Goal: Task Accomplishment & Management: Use online tool/utility

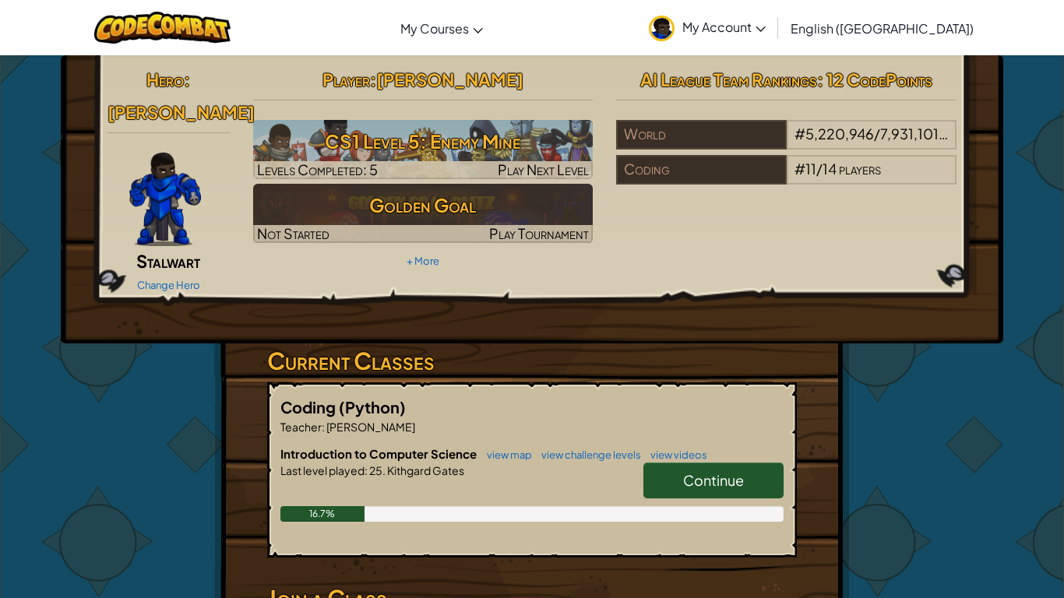
click at [717, 471] on span "Continue" at bounding box center [713, 480] width 61 height 18
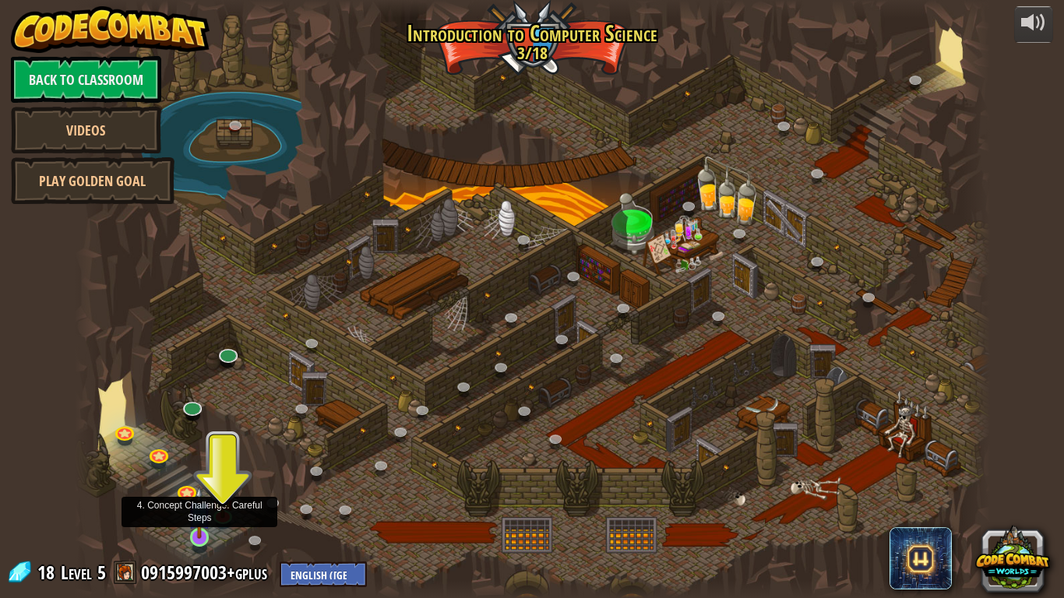
click at [201, 534] on img at bounding box center [199, 512] width 23 height 53
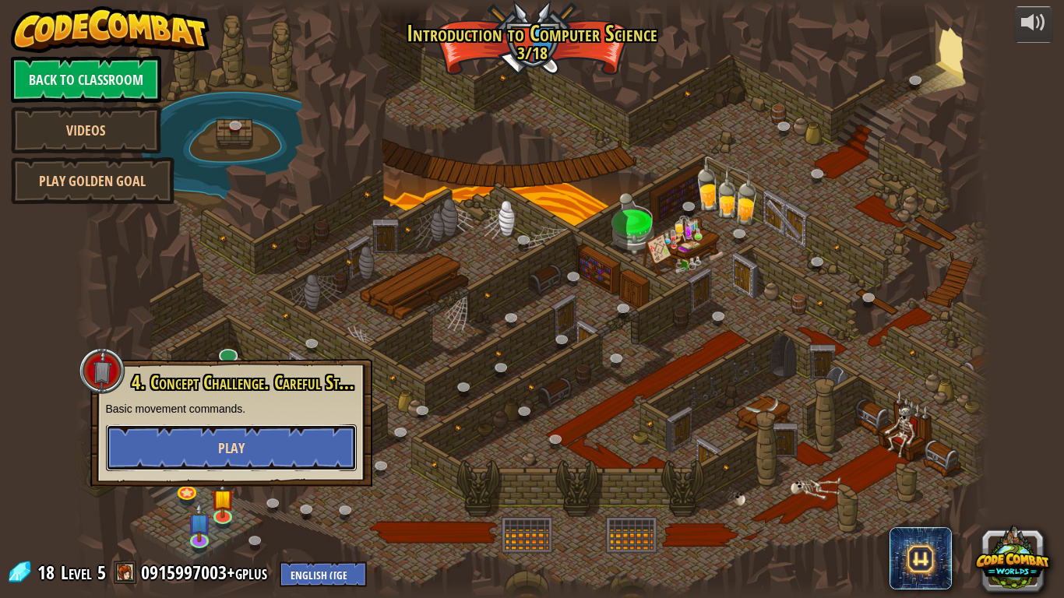
click at [302, 435] on button "Play" at bounding box center [231, 448] width 251 height 47
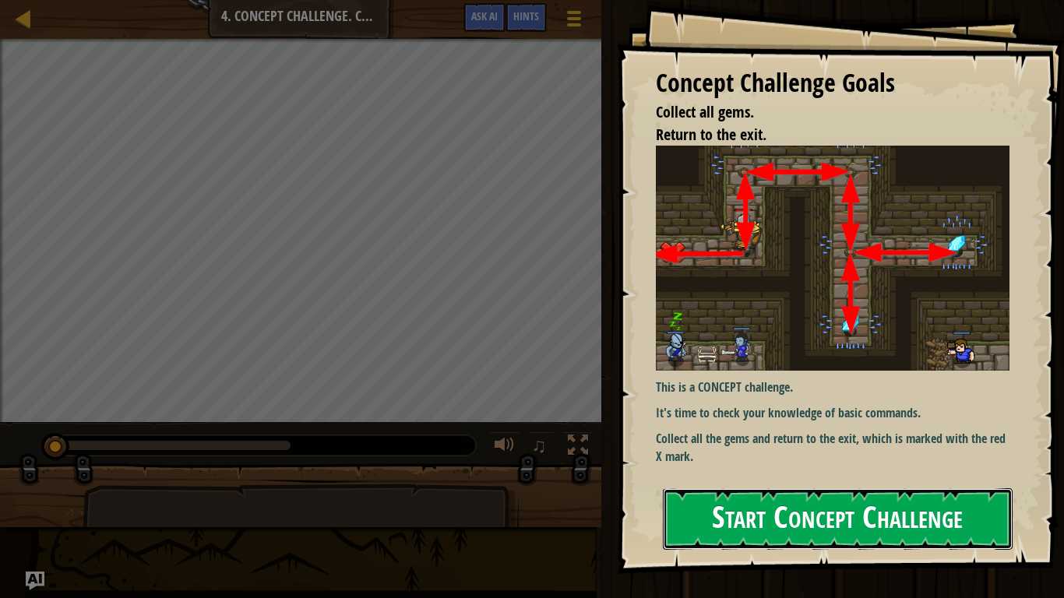
click at [712, 497] on button "Start Concept Challenge" at bounding box center [838, 520] width 350 height 62
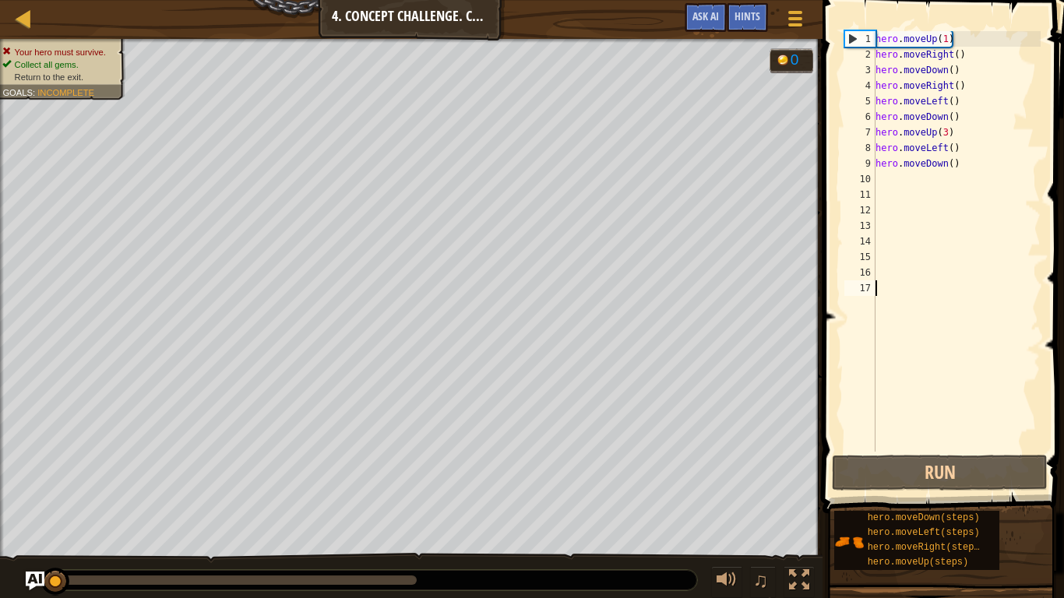
click at [944, 138] on div "hero . moveUp ( 1 ) hero . moveRight ( ) hero . moveDown ( ) hero . moveRight (…" at bounding box center [957, 257] width 168 height 452
click at [949, 139] on div "hero . moveUp ( 1 ) hero . moveRight ( ) hero . moveDown ( ) hero . moveRight (…" at bounding box center [957, 257] width 168 height 452
type textarea "hero.moveUp()"
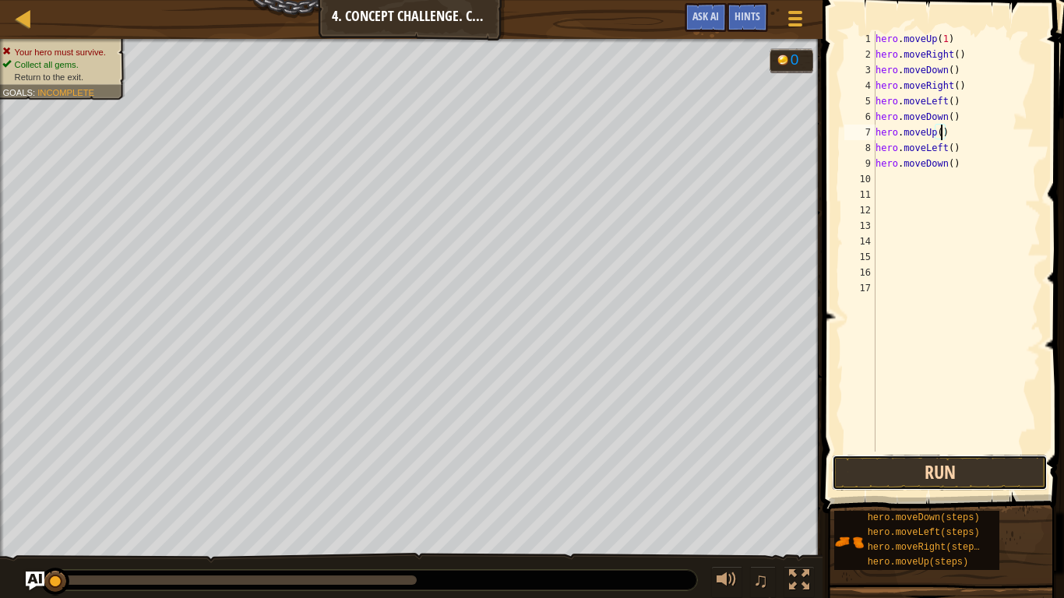
click at [976, 459] on button "Run" at bounding box center [940, 473] width 216 height 36
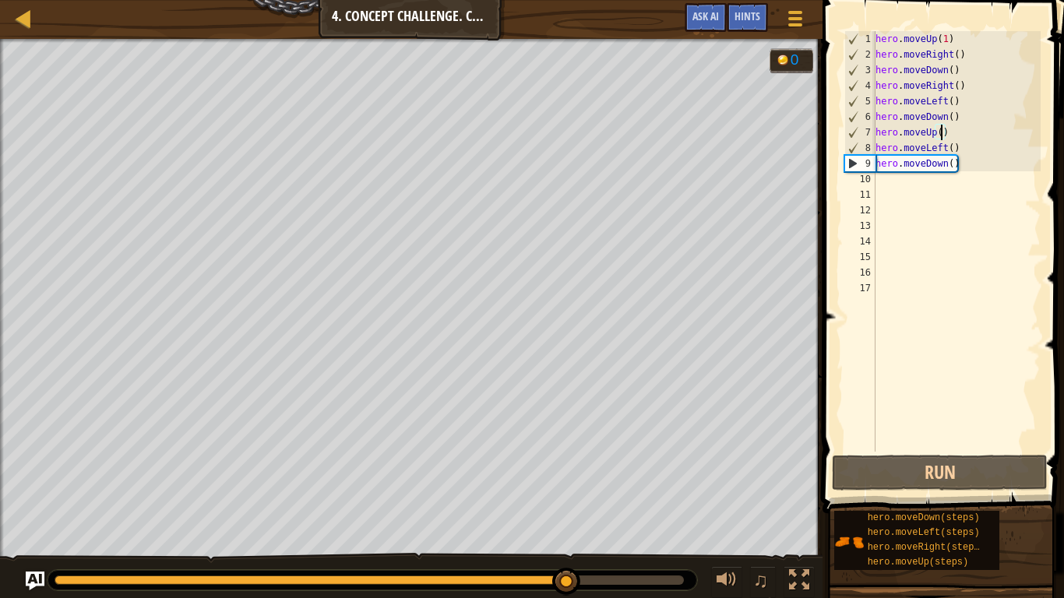
click at [884, 186] on div "hero . moveUp ( 1 ) hero . moveRight ( ) hero . moveDown ( ) hero . moveRight (…" at bounding box center [957, 257] width 168 height 452
type textarea "m"
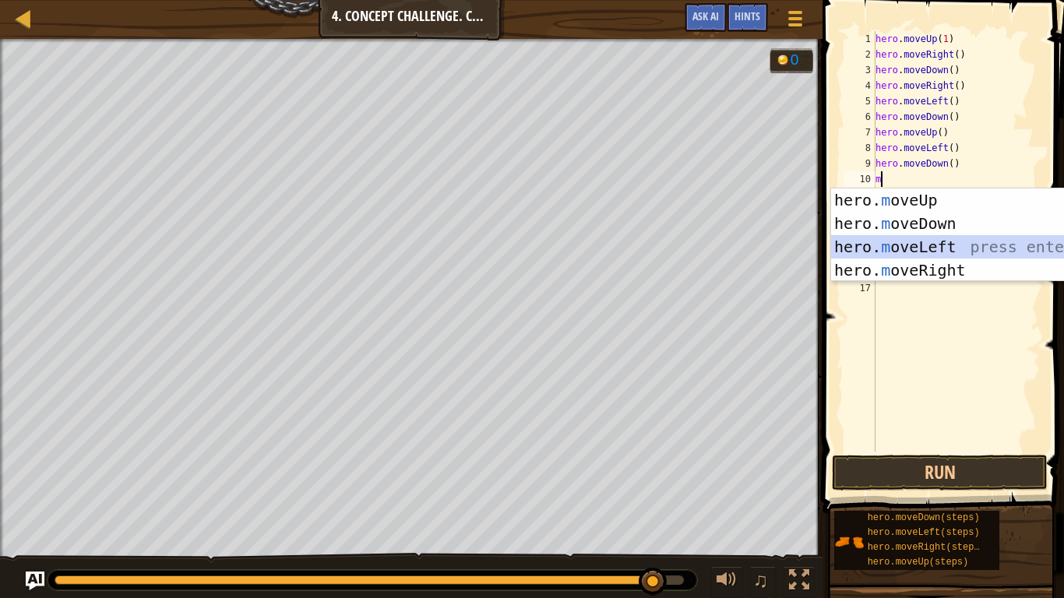
click at [913, 245] on div "hero. m oveUp press enter hero. m oveDown press enter hero. m oveLeft press ent…" at bounding box center [978, 259] width 295 height 140
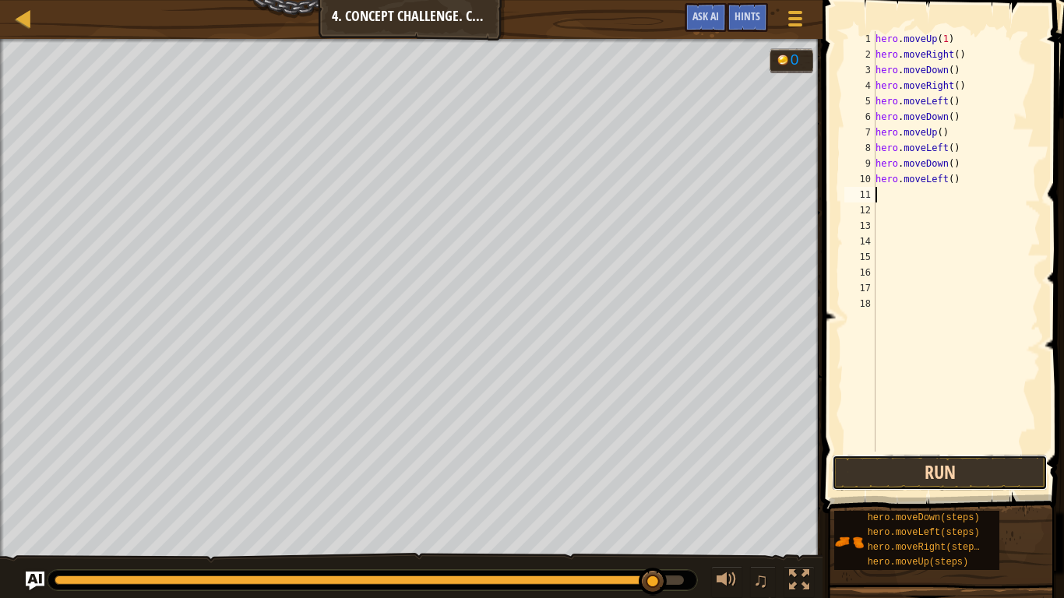
click at [895, 468] on button "Run" at bounding box center [940, 473] width 216 height 36
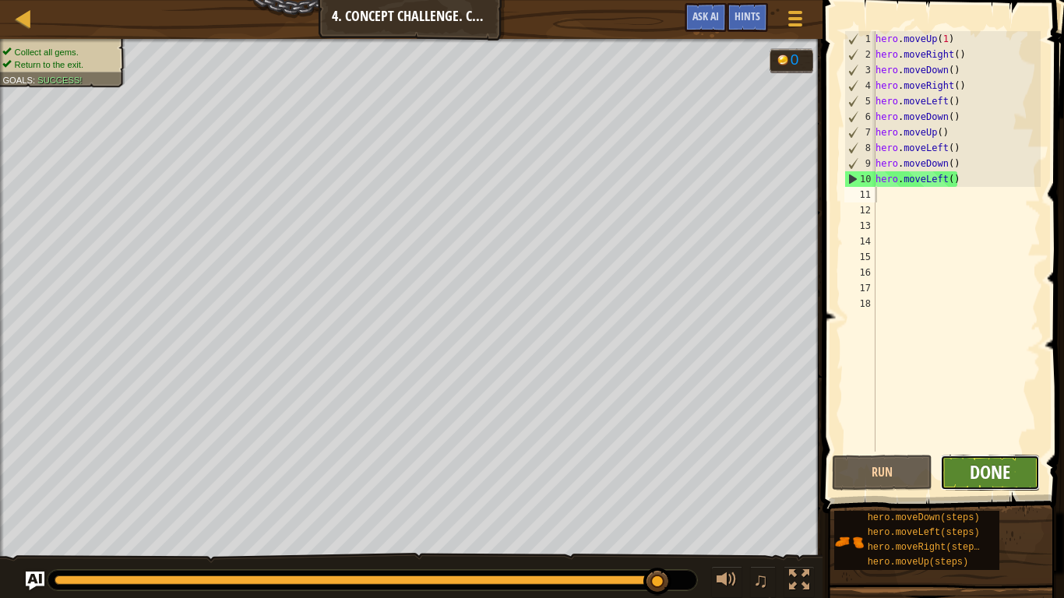
click at [991, 470] on span "Done" at bounding box center [990, 472] width 41 height 25
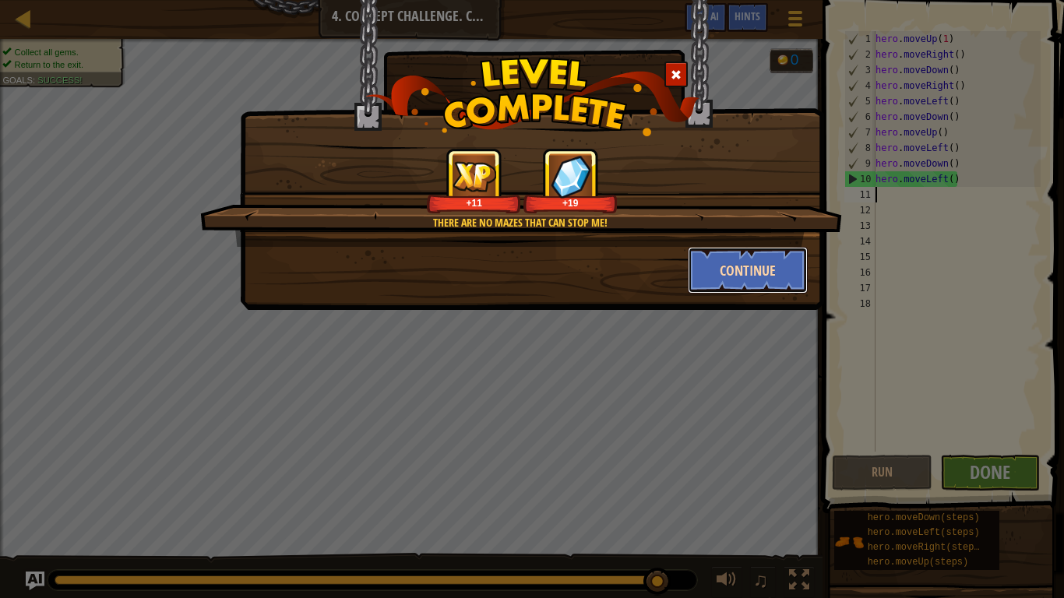
click at [757, 257] on button "Continue" at bounding box center [748, 270] width 121 height 47
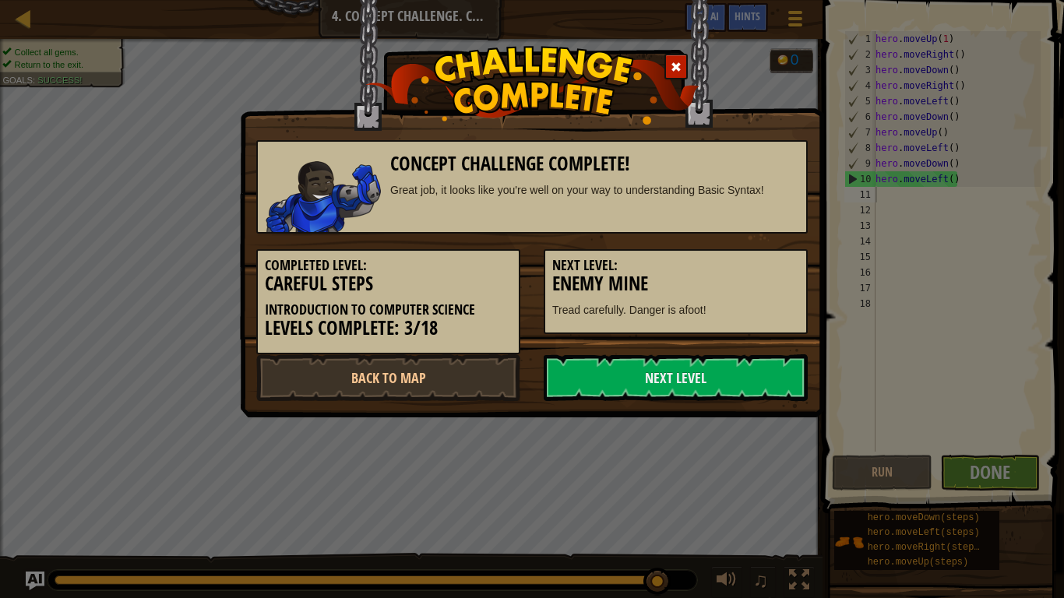
click at [739, 268] on h5 "Next Level:" at bounding box center [675, 266] width 247 height 16
click at [714, 363] on link "Next Level" at bounding box center [676, 378] width 264 height 47
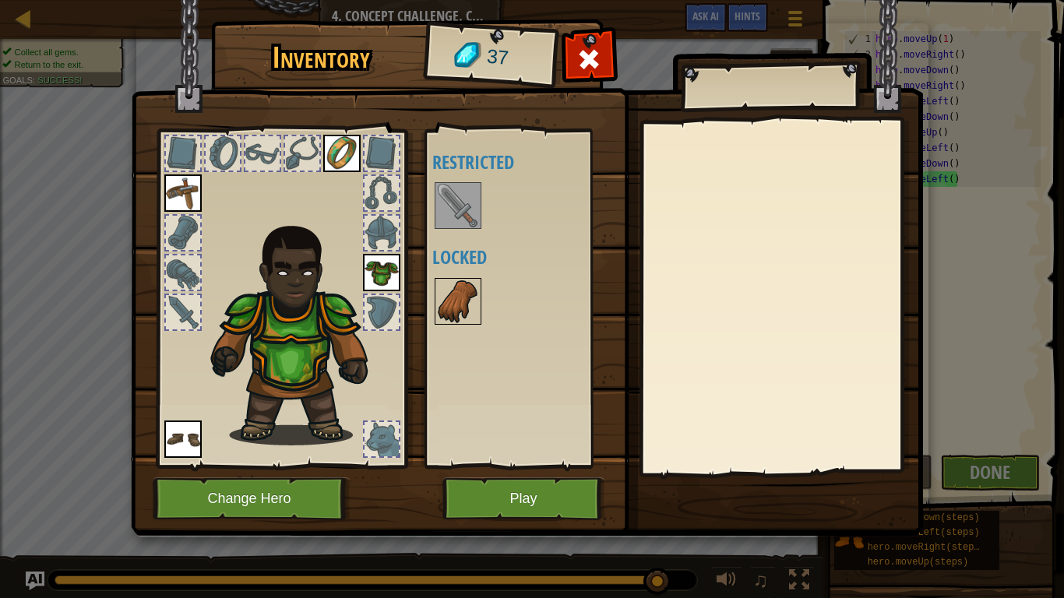
click at [447, 303] on img at bounding box center [458, 302] width 44 height 44
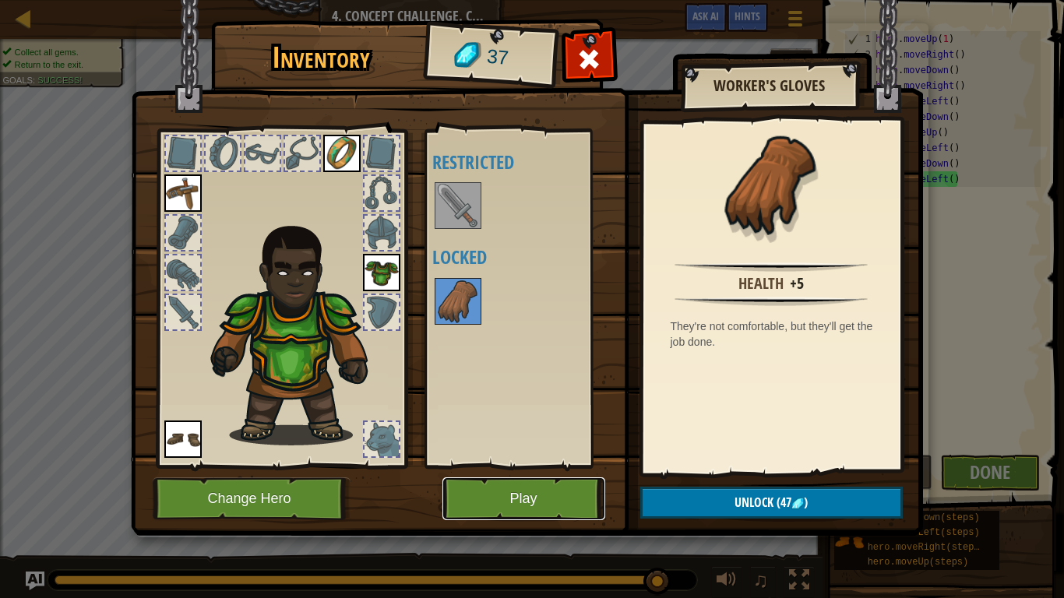
click at [553, 492] on button "Play" at bounding box center [524, 499] width 163 height 43
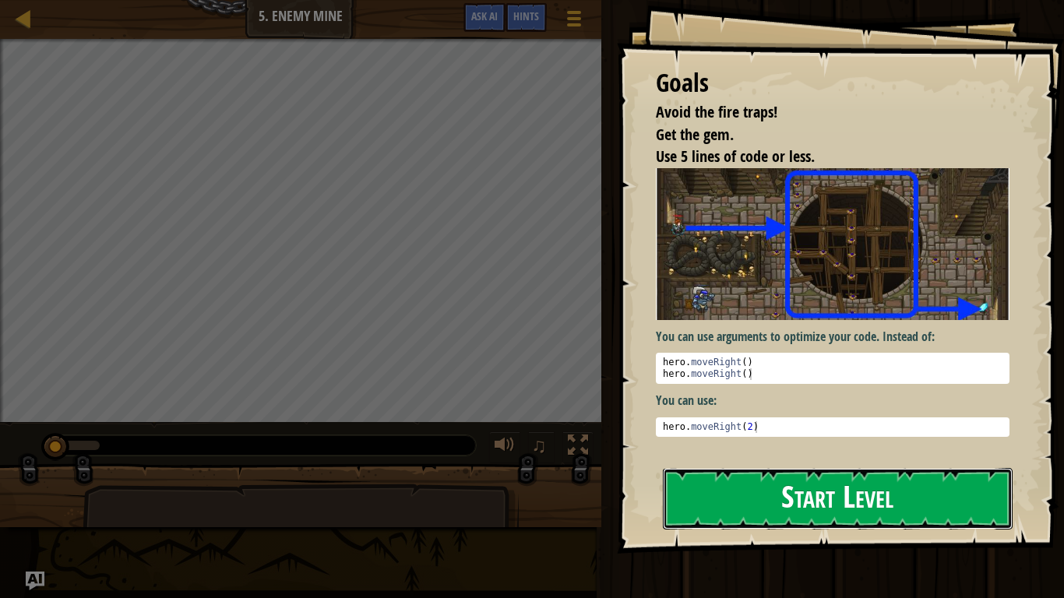
click at [787, 498] on button "Start Level" at bounding box center [838, 499] width 350 height 62
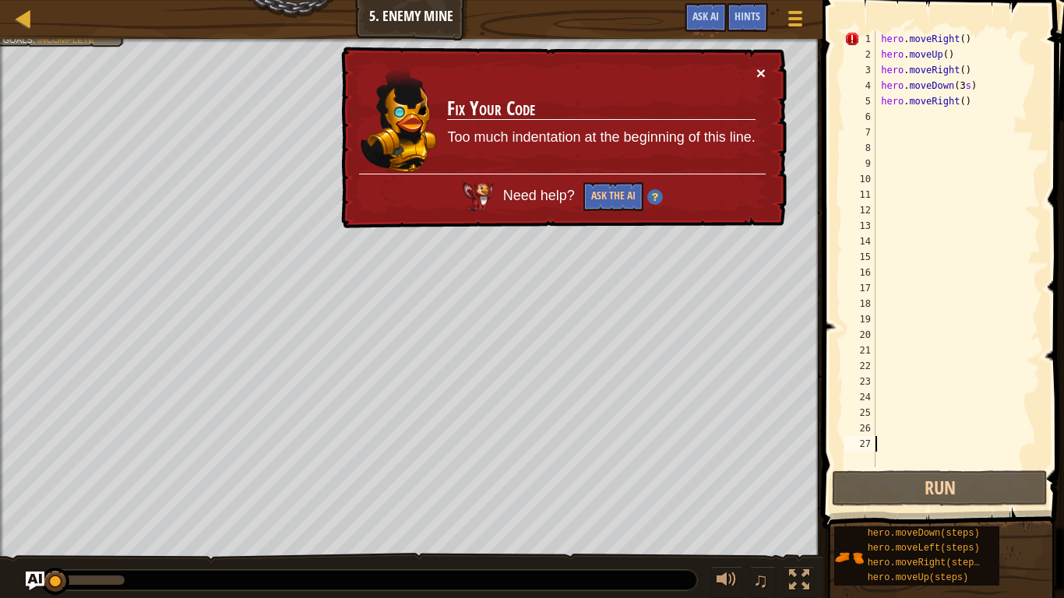
click at [764, 66] on button "×" at bounding box center [761, 73] width 9 height 16
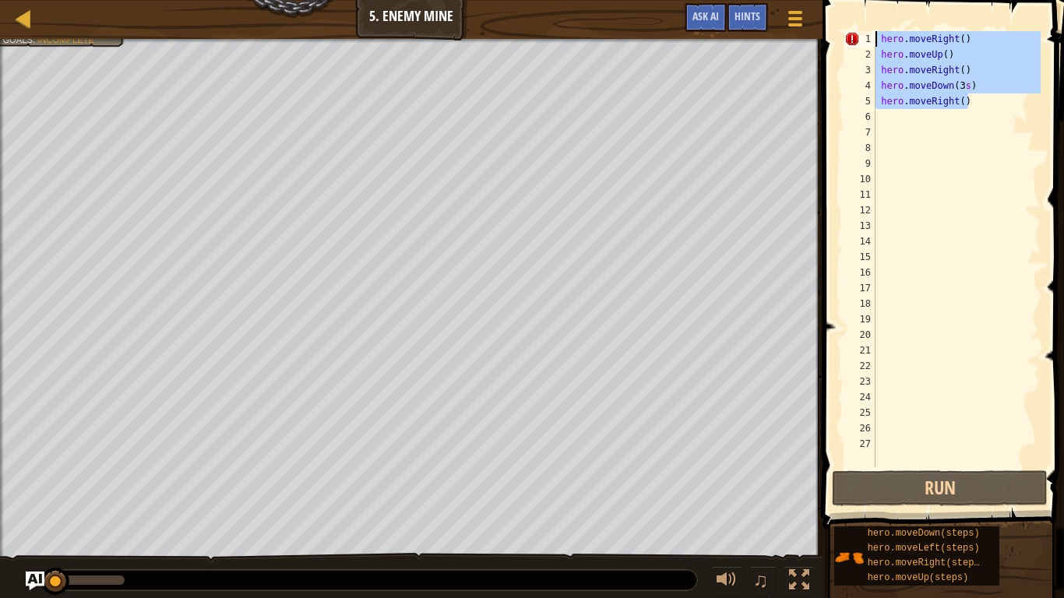
drag, startPoint x: 999, startPoint y: 104, endPoint x: 823, endPoint y: 0, distance: 204.3
click at [823, 8] on div "1 2 3 4 5 6 7 8 9 10 11 12 13 14 15 16 17 18 19 20 21 22 23 24 25 26 27 hero . …" at bounding box center [941, 295] width 246 height 575
type textarea "hero.moveRight() hero.moveUp()"
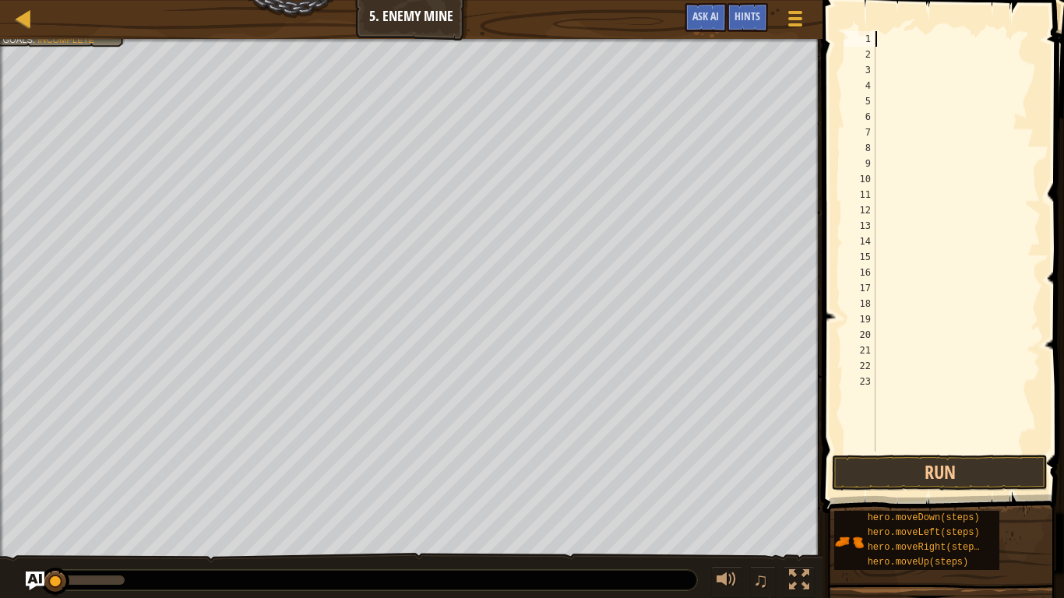
type textarea "m"
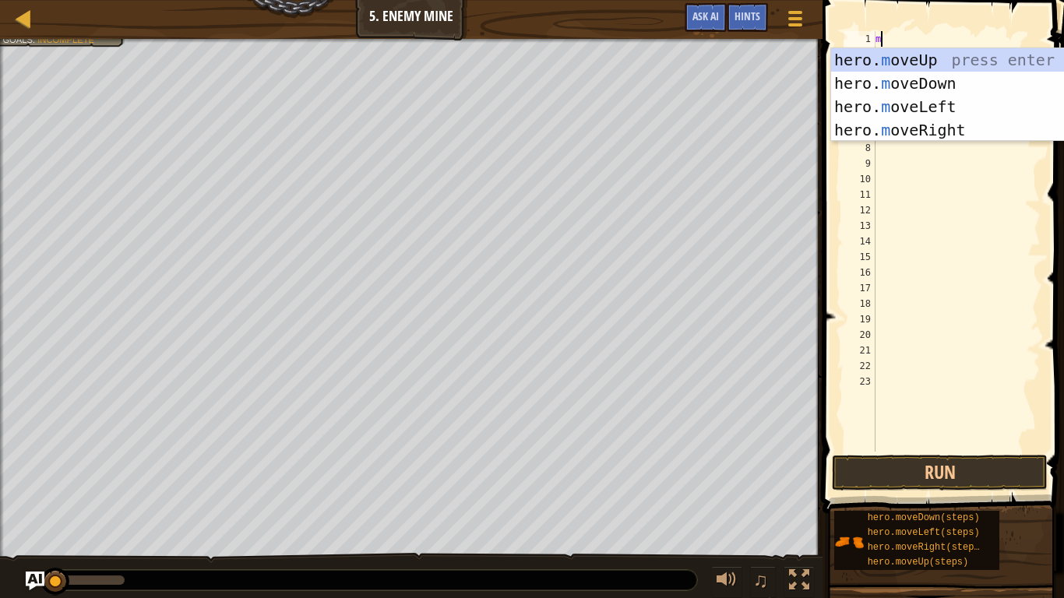
scroll to position [7, 0]
click at [952, 127] on div "hero. m oveUp press enter hero. m oveDown press enter hero. m oveLeft press ent…" at bounding box center [978, 118] width 295 height 140
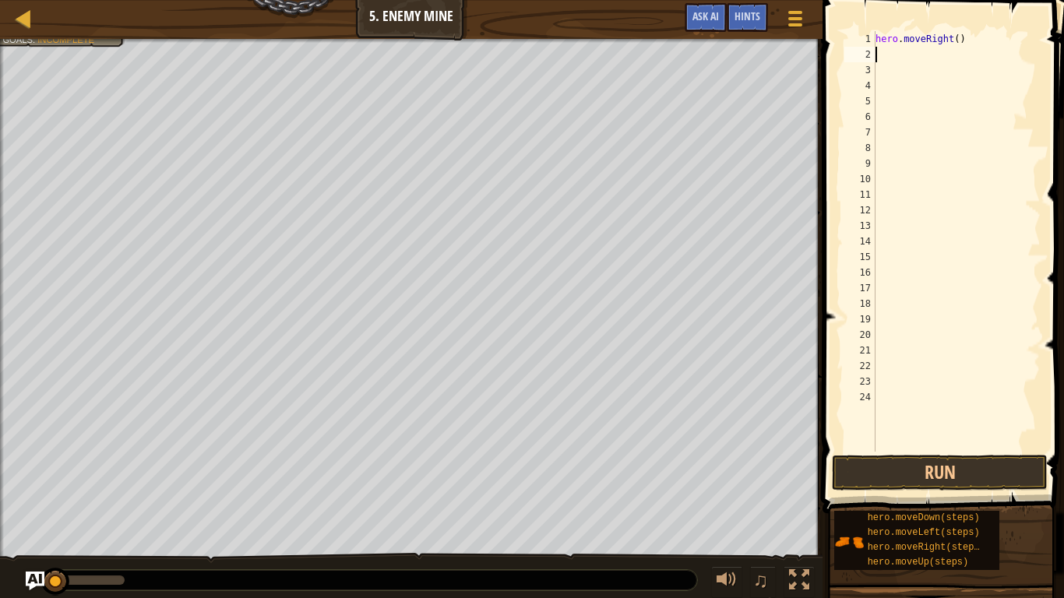
click at [958, 37] on div "hero . moveRight ( )" at bounding box center [957, 257] width 168 height 452
type textarea "hero.moveRight(3)"
click at [957, 459] on button "Run" at bounding box center [940, 473] width 216 height 36
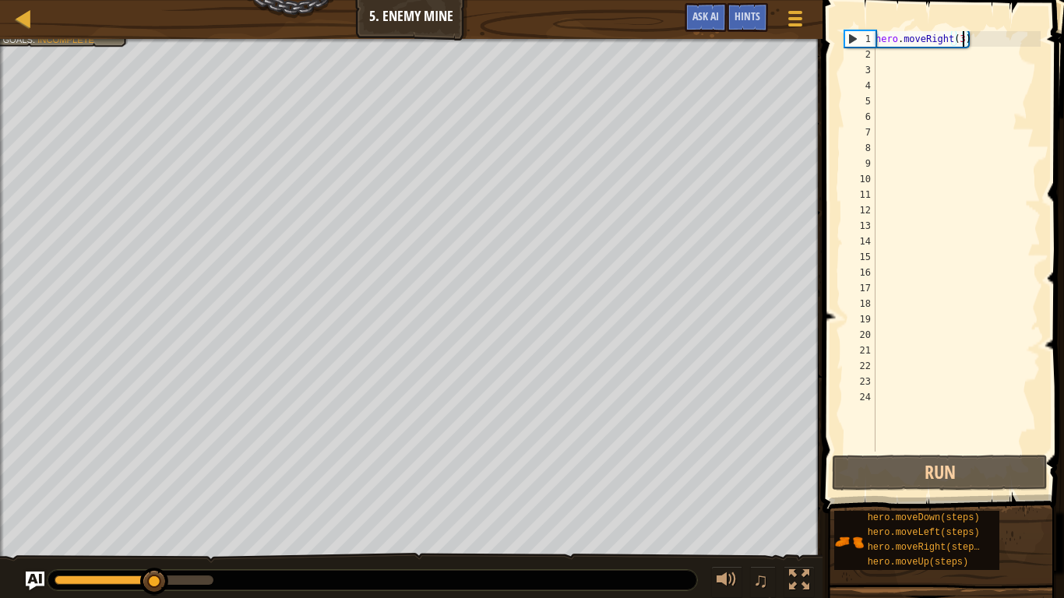
click at [892, 53] on div "hero . moveRight ( 3 )" at bounding box center [957, 257] width 168 height 452
type textarea "m"
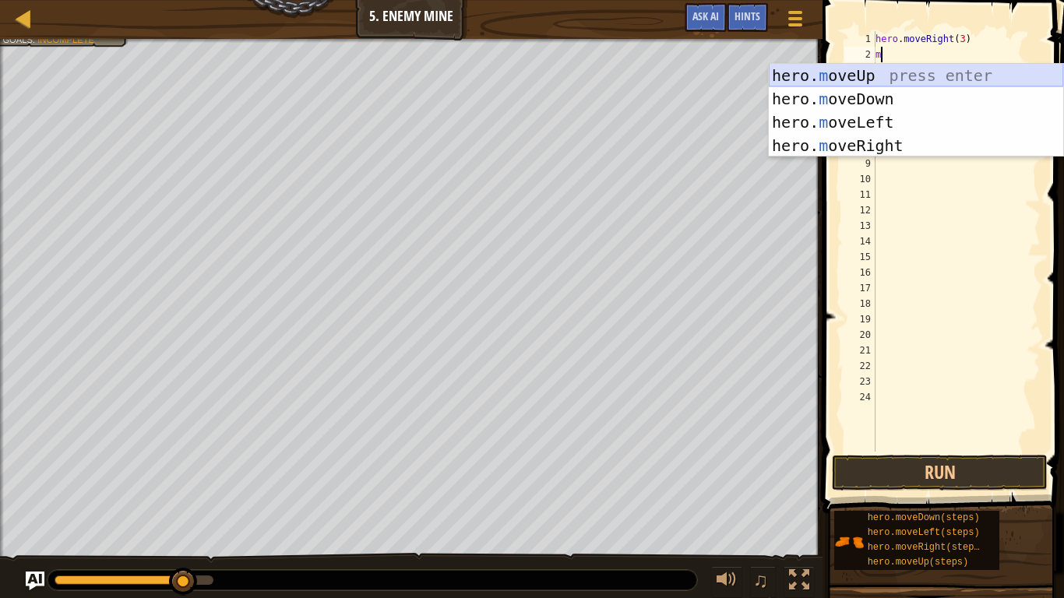
click at [863, 71] on div "hero. m oveUp press enter hero. m oveDown press enter hero. m oveLeft press ent…" at bounding box center [916, 134] width 295 height 140
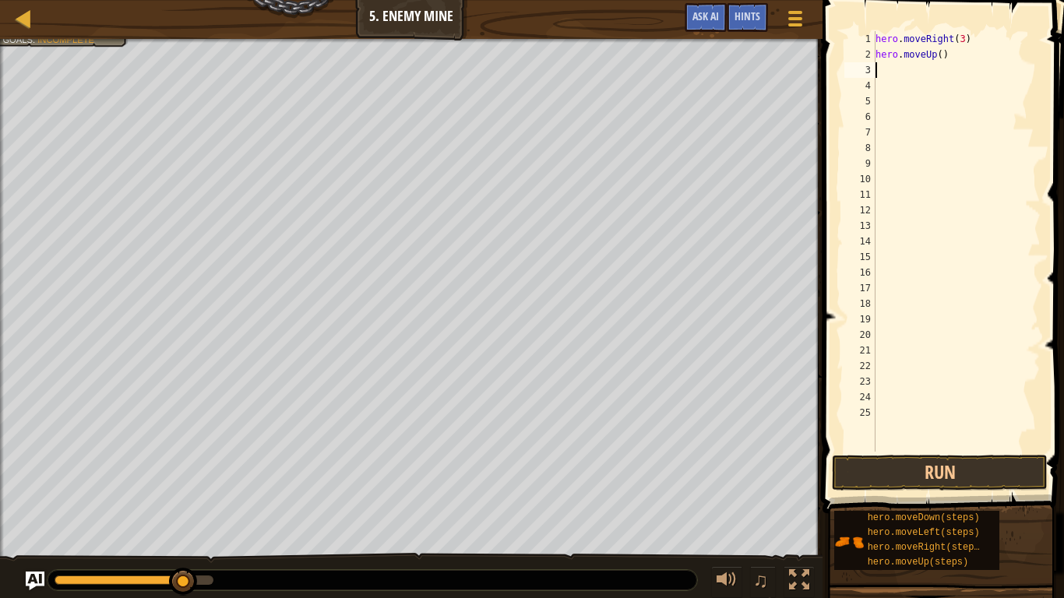
type textarea "m"
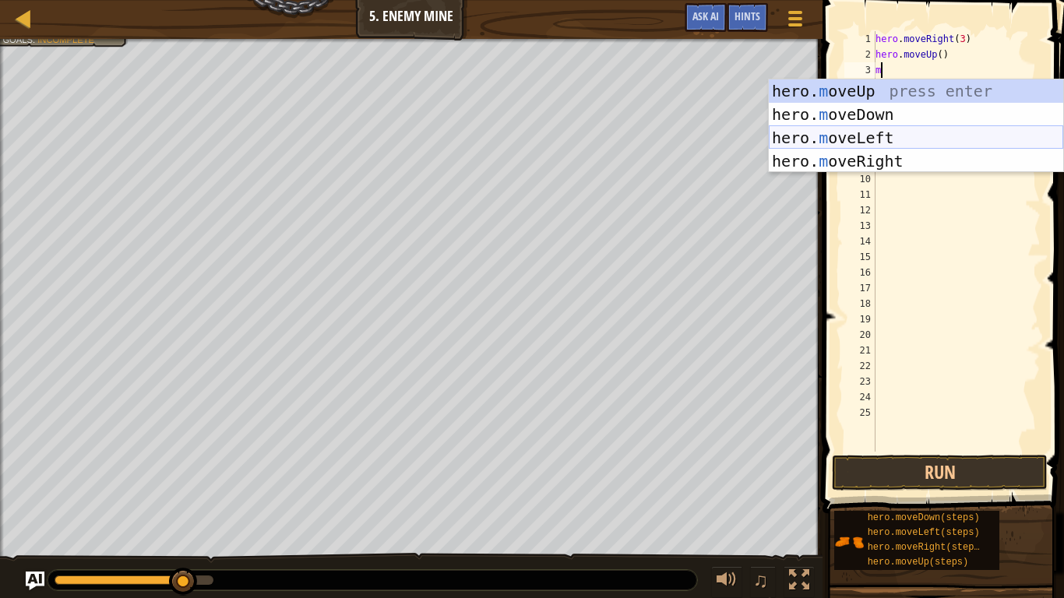
click at [894, 150] on div "hero. m oveUp press enter hero. m oveDown press enter hero. m oveLeft press ent…" at bounding box center [916, 149] width 295 height 140
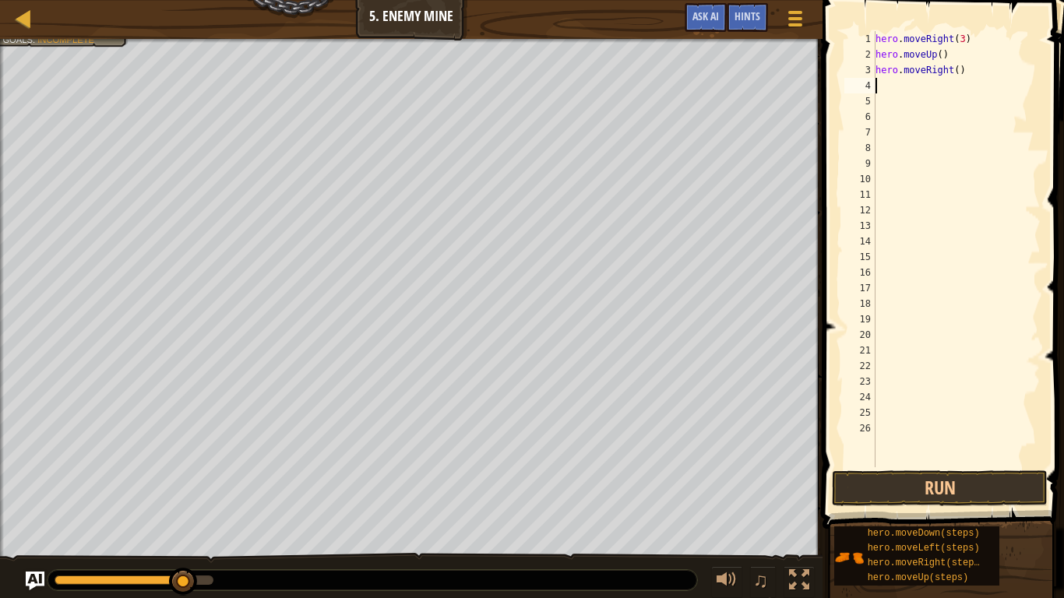
type textarea "m"
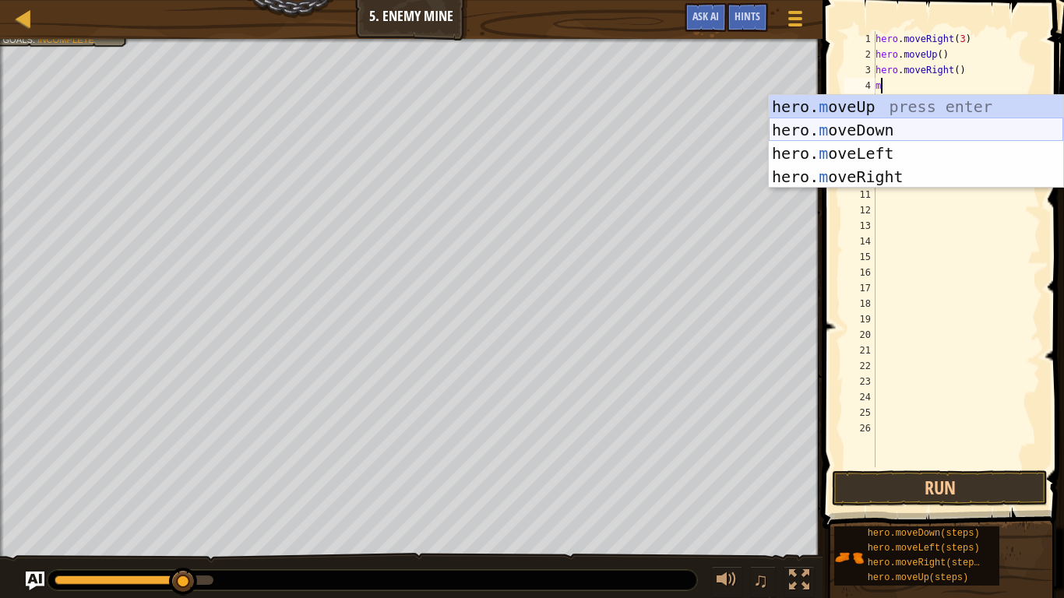
click at [909, 123] on div "hero. m oveUp press enter hero. m oveDown press enter hero. m oveLeft press ent…" at bounding box center [916, 165] width 295 height 140
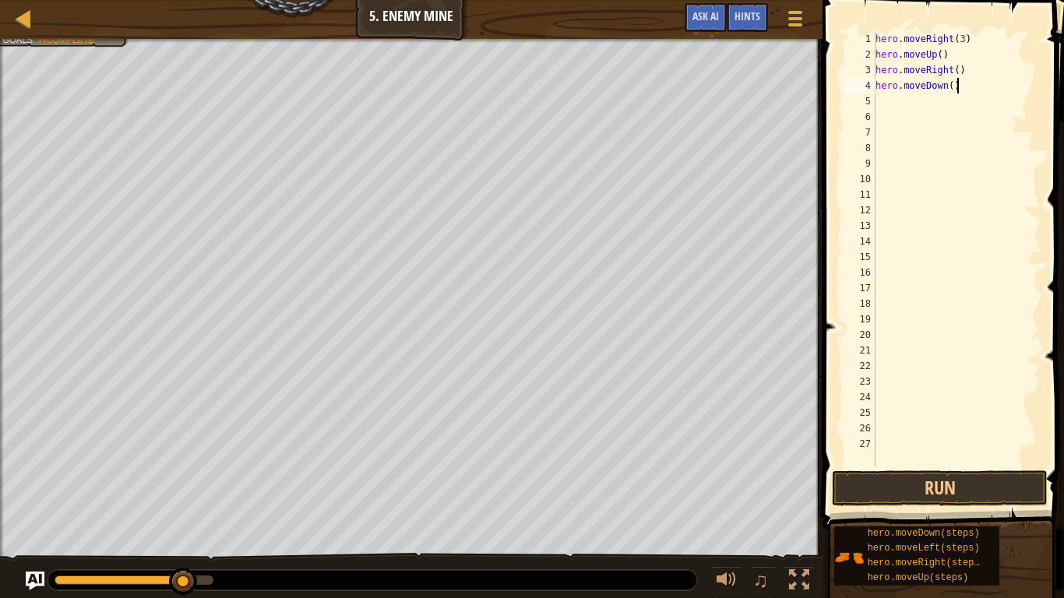
click at [958, 89] on div "hero . moveRight ( 3 ) hero . moveUp ( ) hero . moveRight ( ) hero . moveDown (…" at bounding box center [957, 265] width 168 height 468
click at [948, 89] on div "hero . moveRight ( 3 ) hero . moveUp ( ) hero . moveRight ( ) hero . moveDown (…" at bounding box center [957, 265] width 168 height 468
click at [952, 88] on div "hero . moveRight ( 3 ) hero . moveUp ( ) hero . moveRight ( ) hero . moveDown (…" at bounding box center [957, 265] width 168 height 468
type textarea "hero.moveDown(3)"
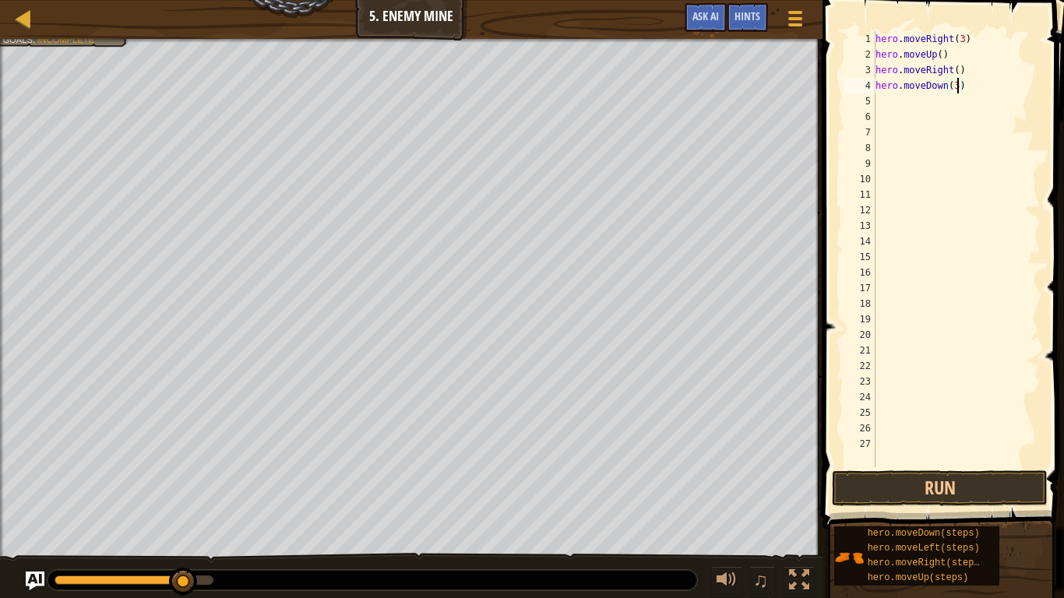
click at [880, 109] on div "hero . moveRight ( 3 ) hero . moveUp ( ) hero . moveRight ( ) hero . moveDown (…" at bounding box center [957, 265] width 168 height 468
click at [880, 100] on div "hero . moveRight ( 3 ) hero . moveUp ( ) hero . moveRight ( ) hero . moveDown (…" at bounding box center [957, 265] width 168 height 468
type textarea "m"
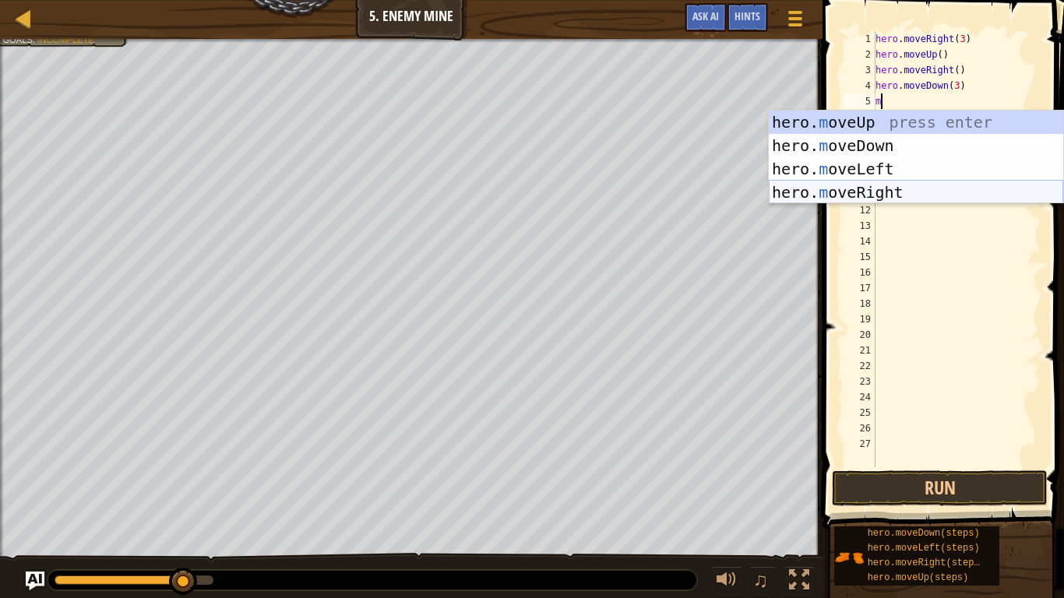
click at [891, 194] on div "hero. m oveUp press enter hero. m oveDown press enter hero. m oveLeft press ent…" at bounding box center [916, 181] width 295 height 140
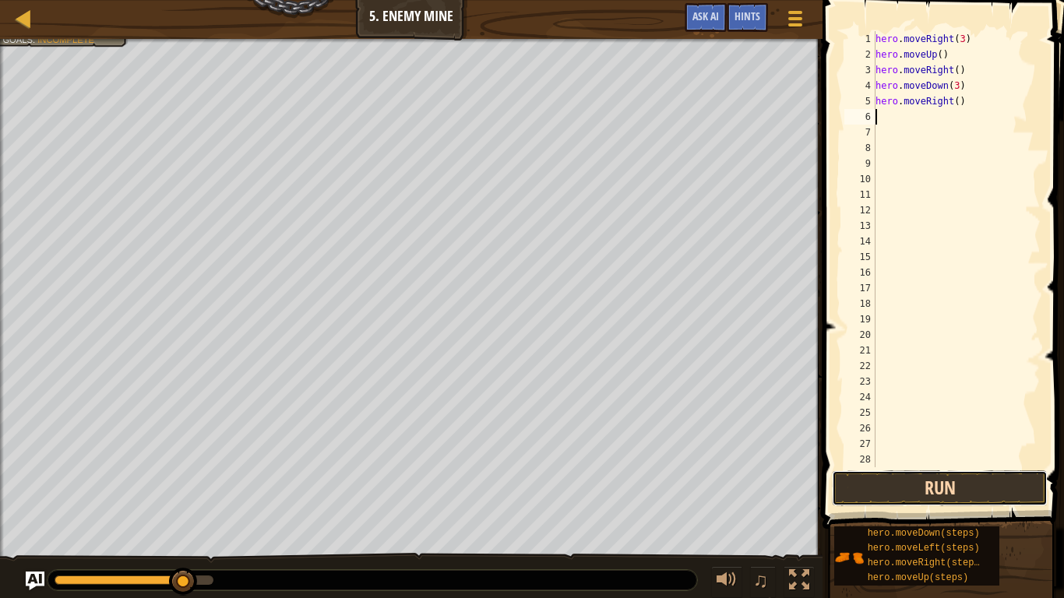
click at [930, 491] on button "Run" at bounding box center [940, 489] width 216 height 36
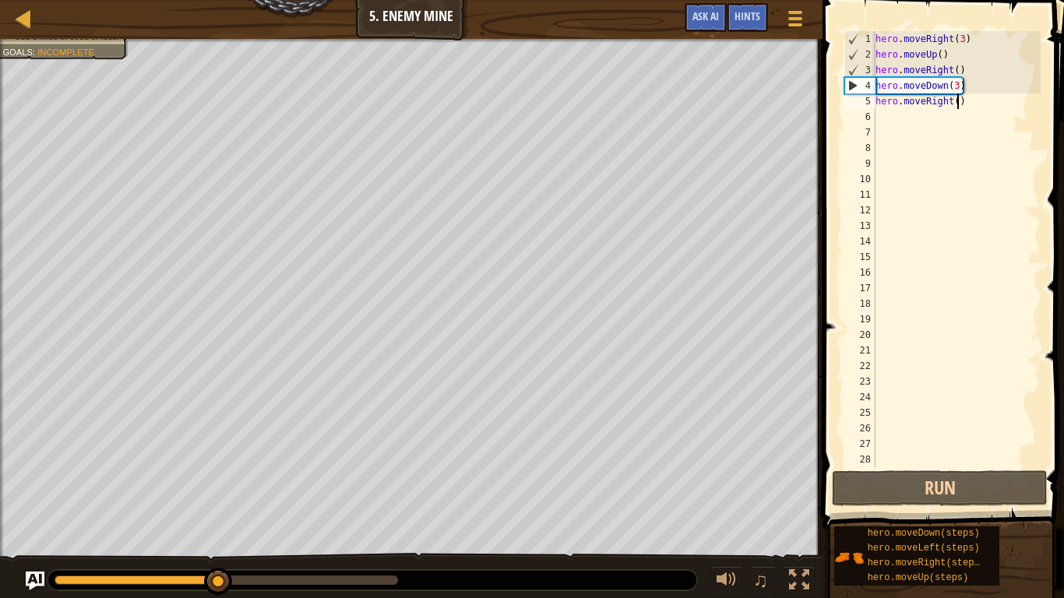
click at [958, 103] on div "hero . moveRight ( 3 ) hero . moveUp ( ) hero . moveRight ( ) hero . moveDown (…" at bounding box center [957, 265] width 168 height 468
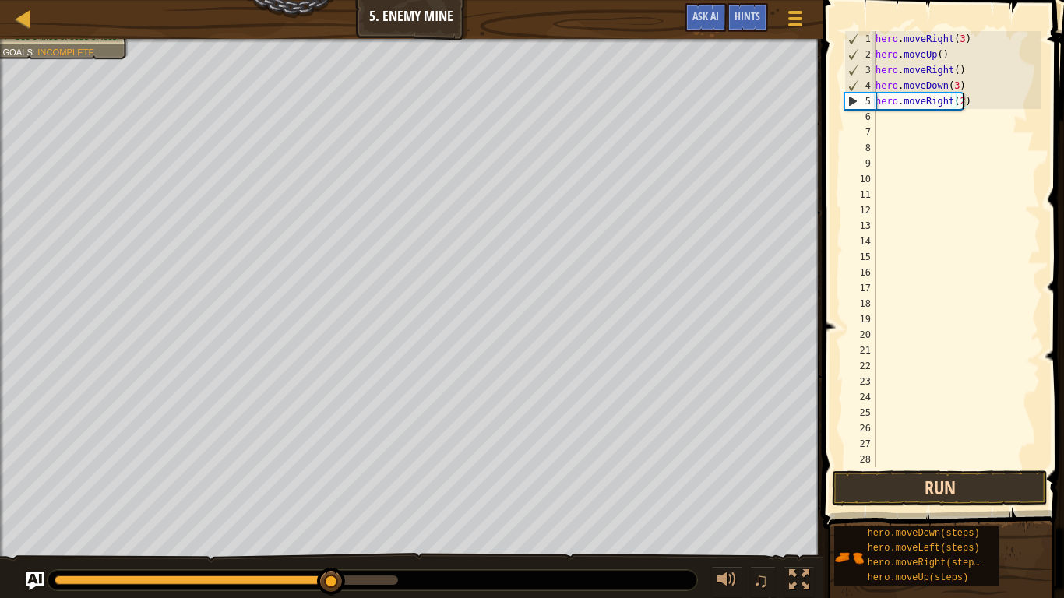
type textarea "hero.moveRight(2)"
click at [963, 489] on button "Run" at bounding box center [940, 489] width 216 height 36
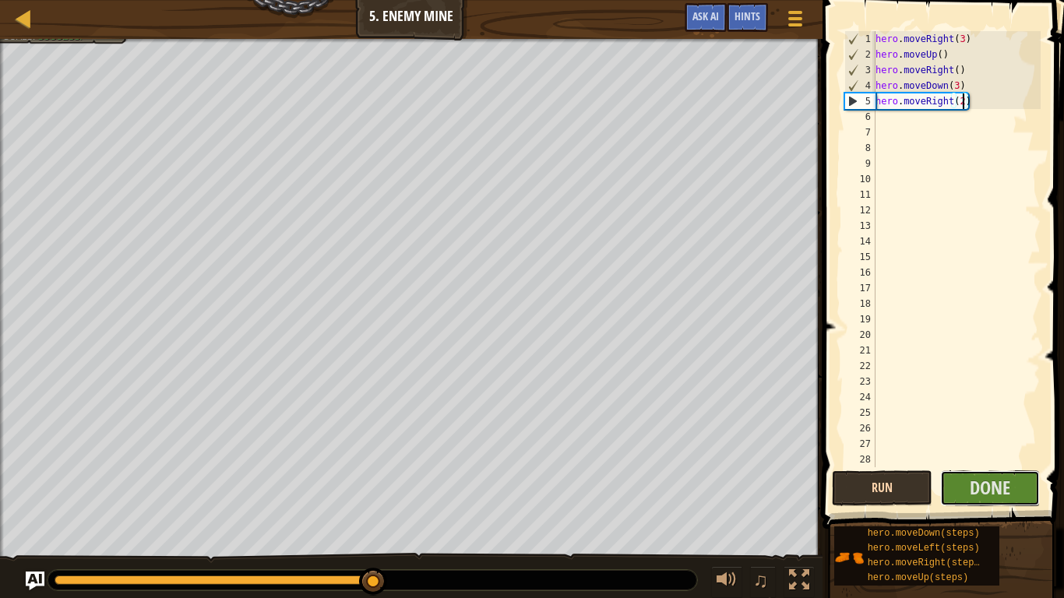
click at [963, 489] on button "Done" at bounding box center [990, 489] width 101 height 36
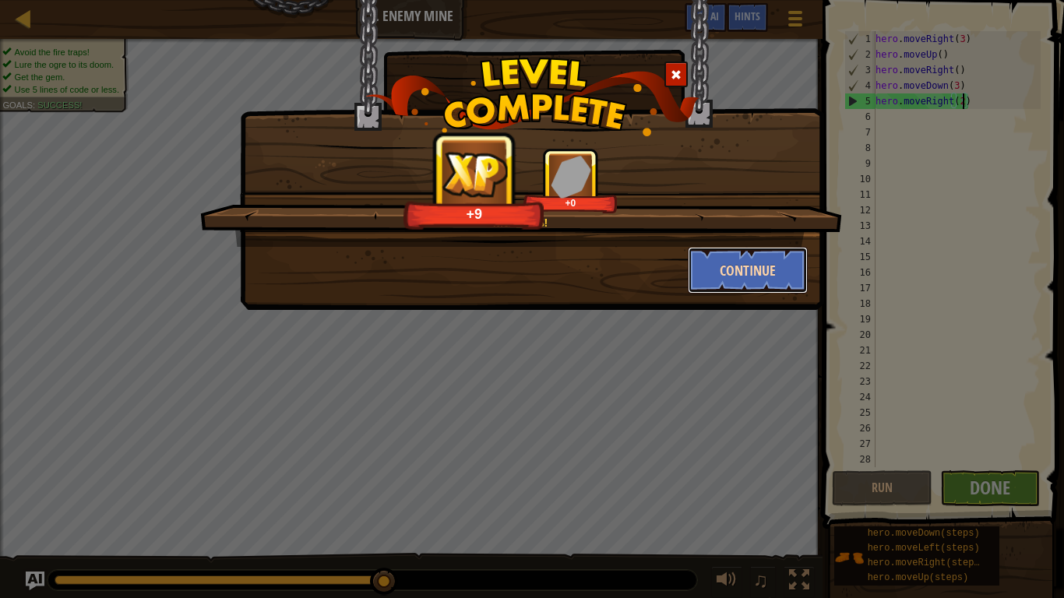
click at [768, 260] on button "Continue" at bounding box center [748, 270] width 121 height 47
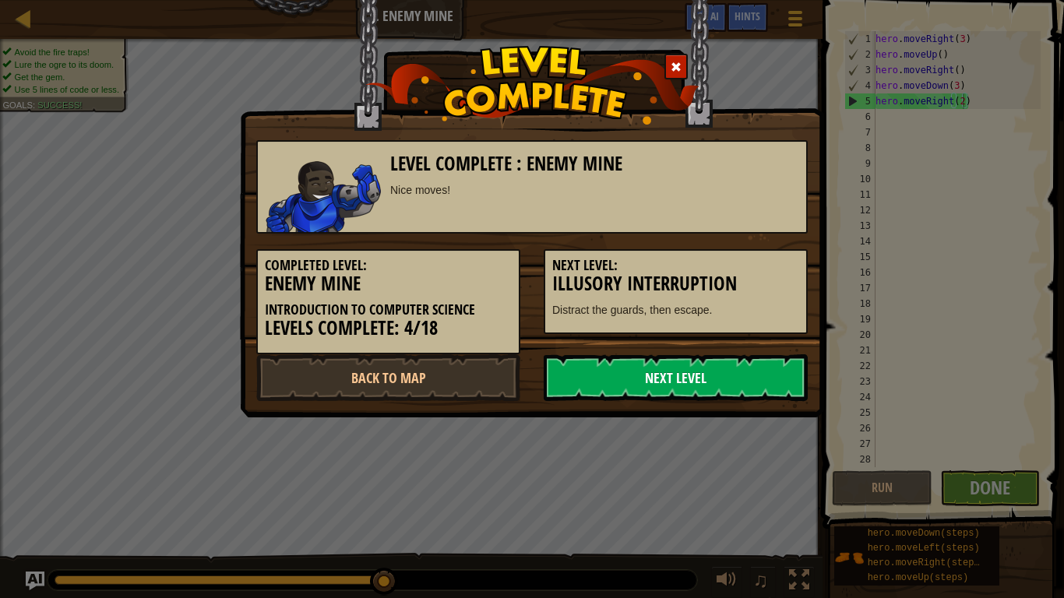
click at [687, 379] on link "Next Level" at bounding box center [676, 378] width 264 height 47
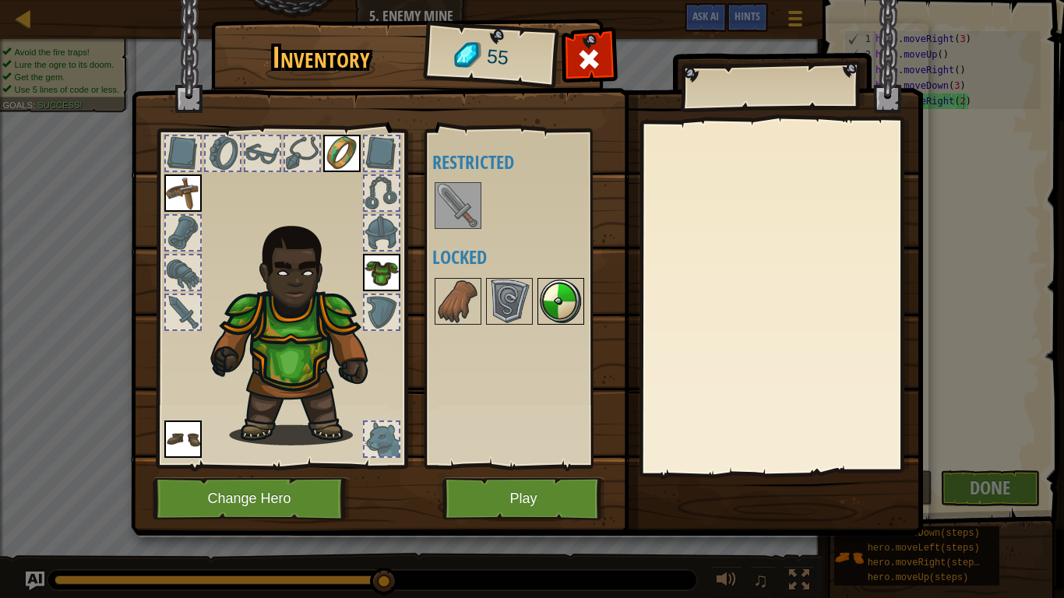
click at [569, 315] on img at bounding box center [561, 302] width 44 height 44
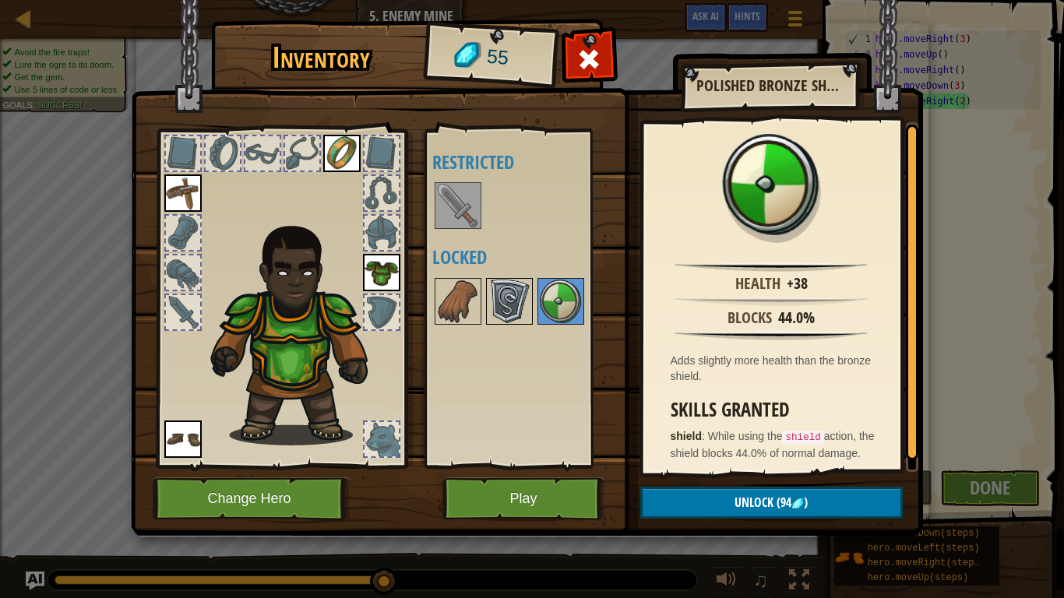
click at [516, 287] on img at bounding box center [510, 302] width 44 height 44
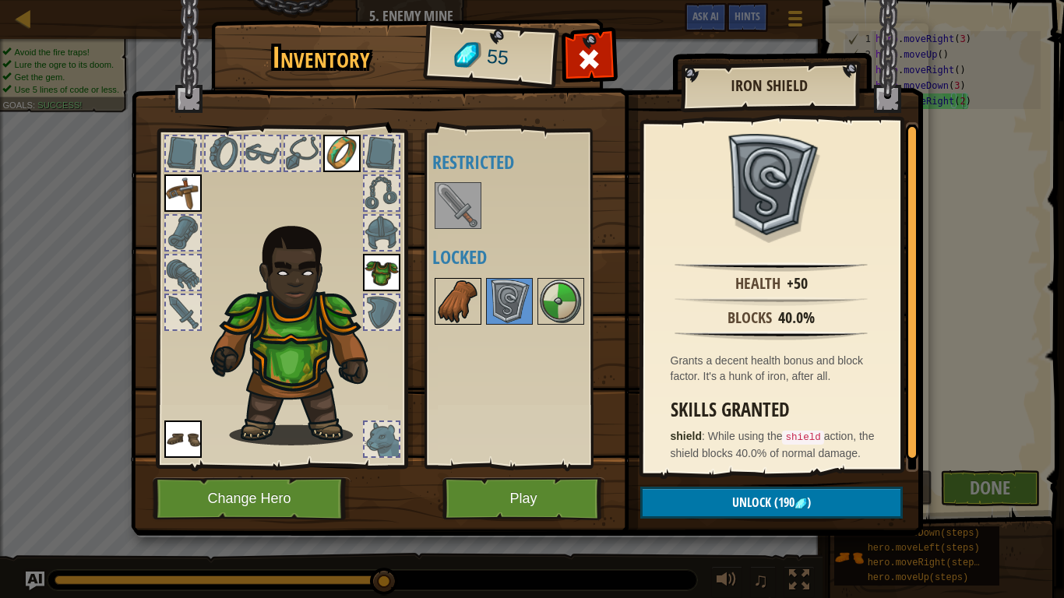
click at [475, 287] on img at bounding box center [458, 302] width 44 height 44
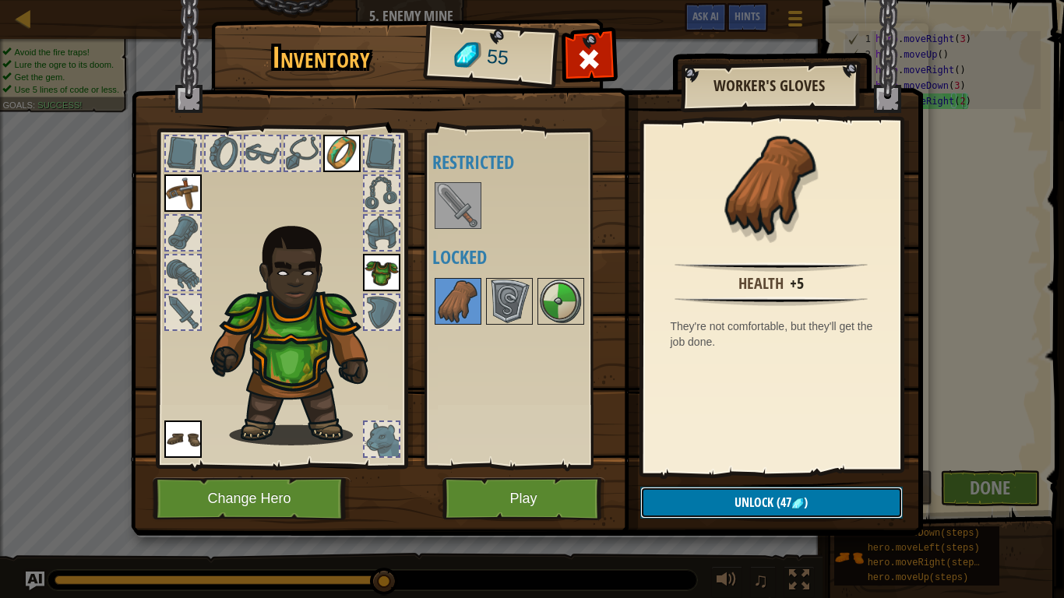
click at [703, 517] on button "Unlock (47 )" at bounding box center [771, 503] width 263 height 32
click at [710, 492] on button "Confirm" at bounding box center [771, 503] width 263 height 32
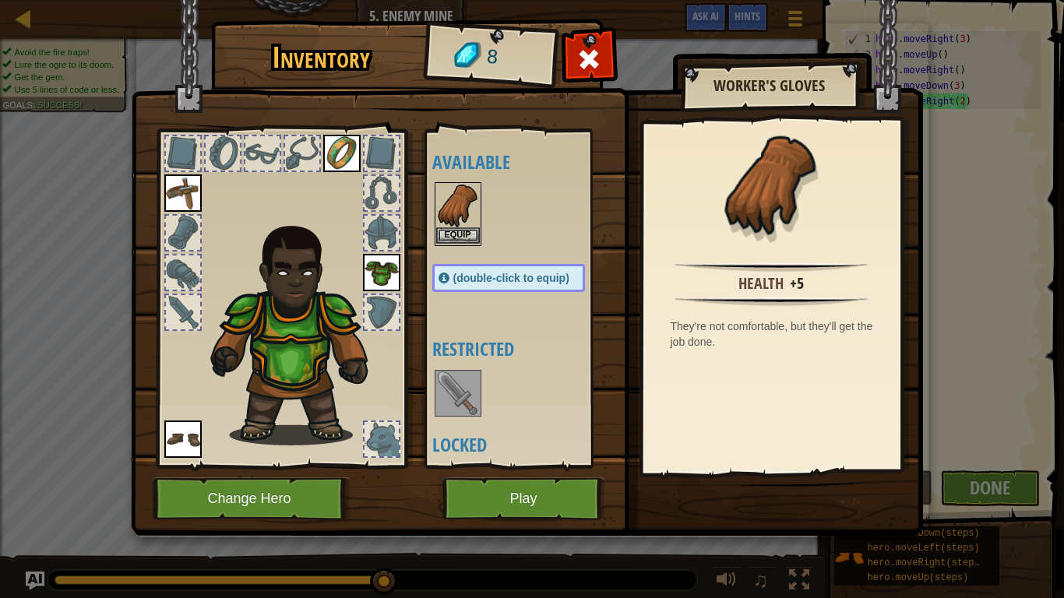
click at [460, 217] on img at bounding box center [458, 206] width 44 height 44
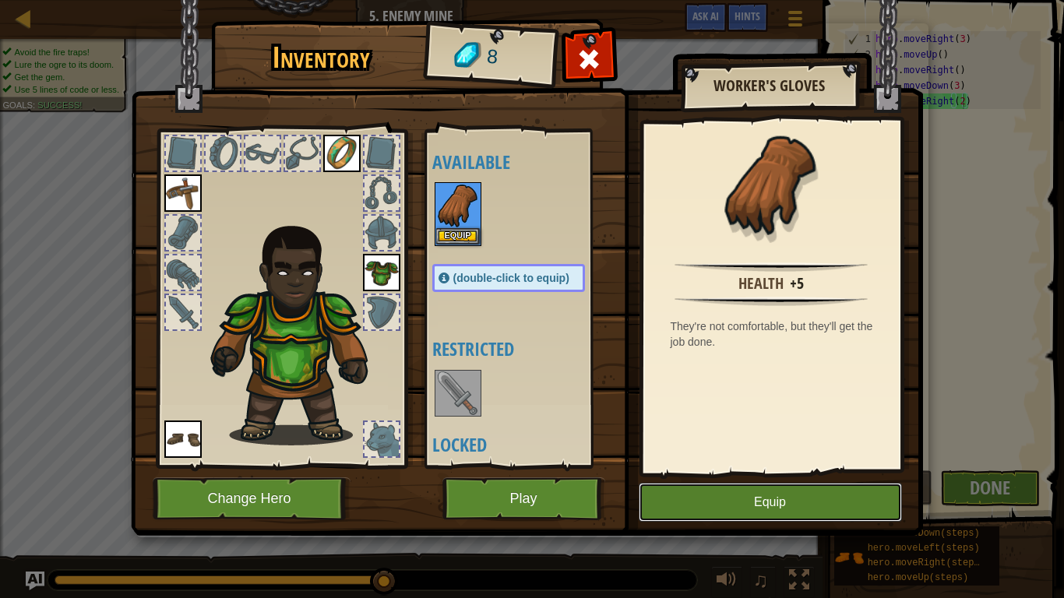
click at [704, 507] on button "Equip" at bounding box center [770, 502] width 263 height 39
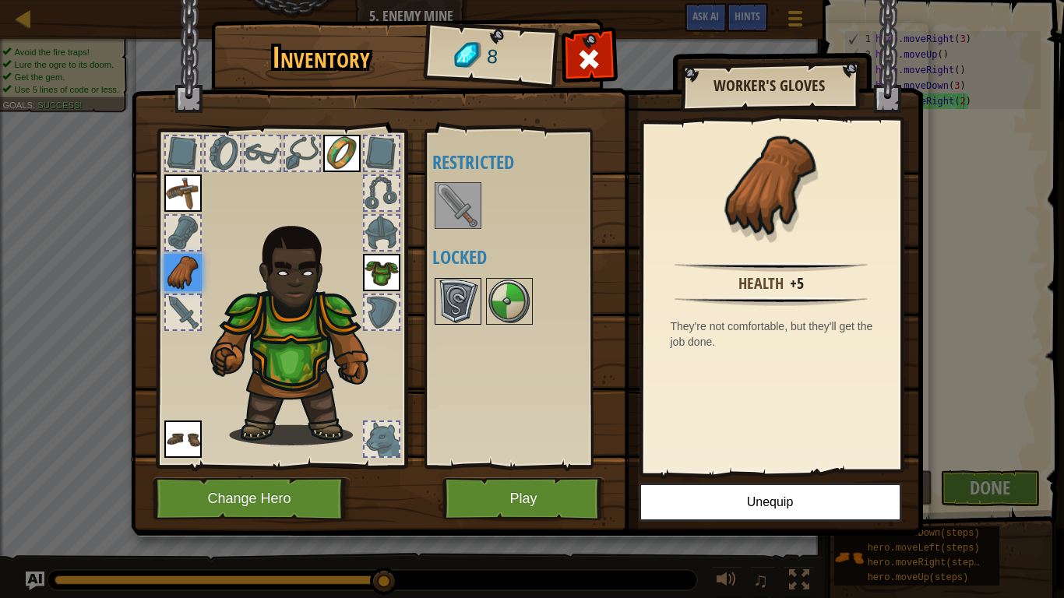
click at [472, 312] on img at bounding box center [458, 302] width 44 height 44
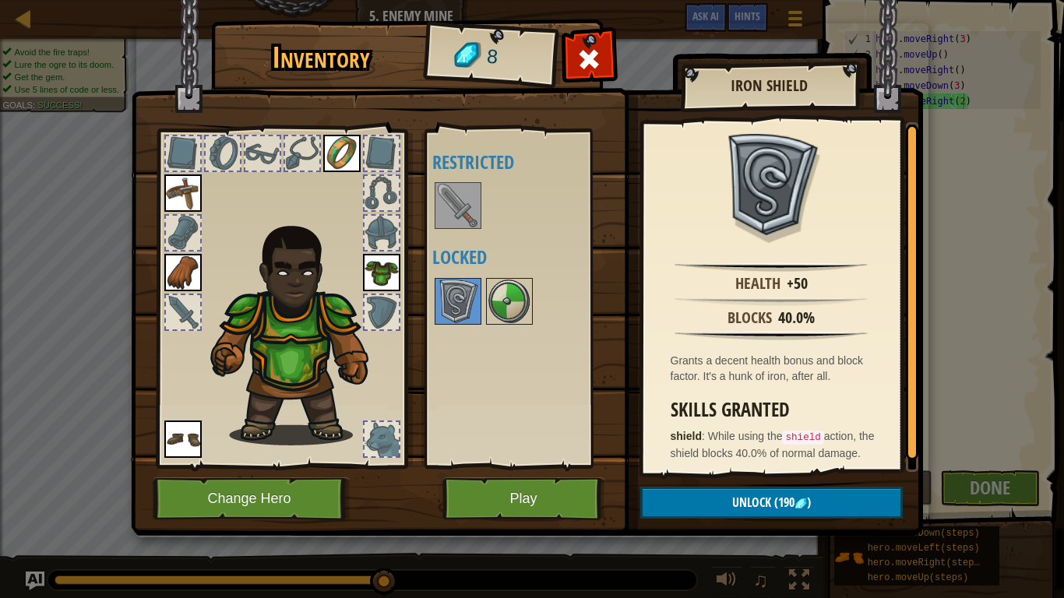
drag, startPoint x: 747, startPoint y: 436, endPoint x: 690, endPoint y: 401, distance: 67.1
click at [690, 401] on div "Skills Granted shield : While using the shield action, the shield blocks 40.0% …" at bounding box center [776, 431] width 210 height 62
click at [471, 206] on img at bounding box center [458, 206] width 44 height 44
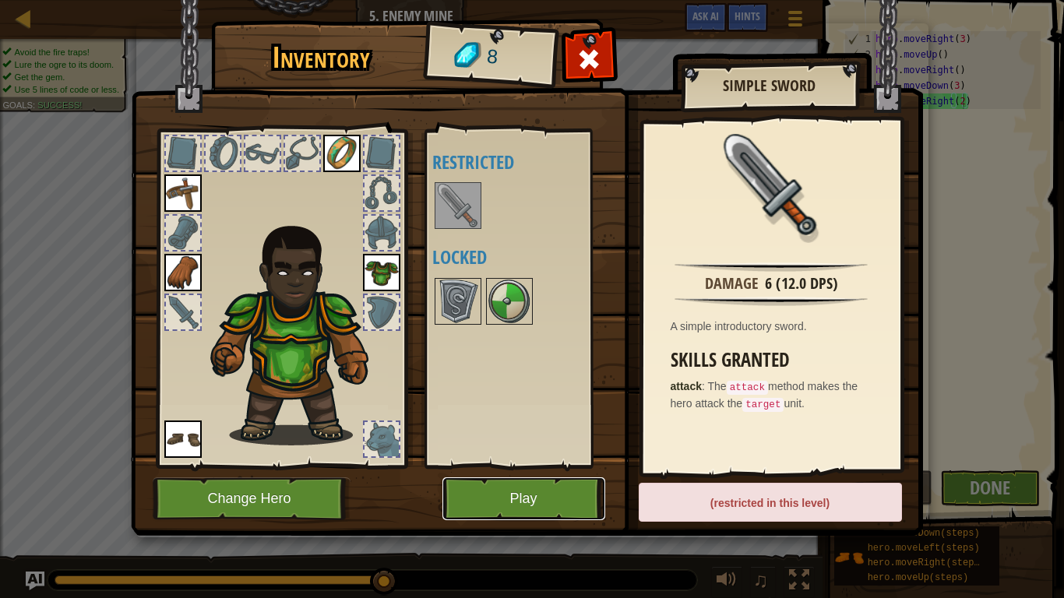
click at [523, 489] on button "Play" at bounding box center [524, 499] width 163 height 43
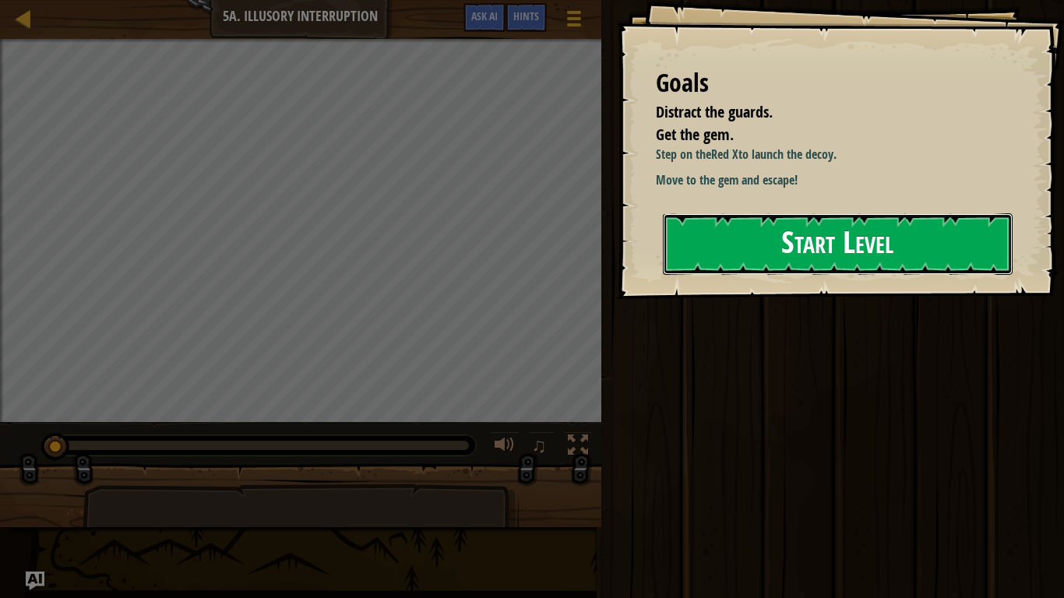
click at [722, 249] on button "Start Level" at bounding box center [838, 244] width 350 height 62
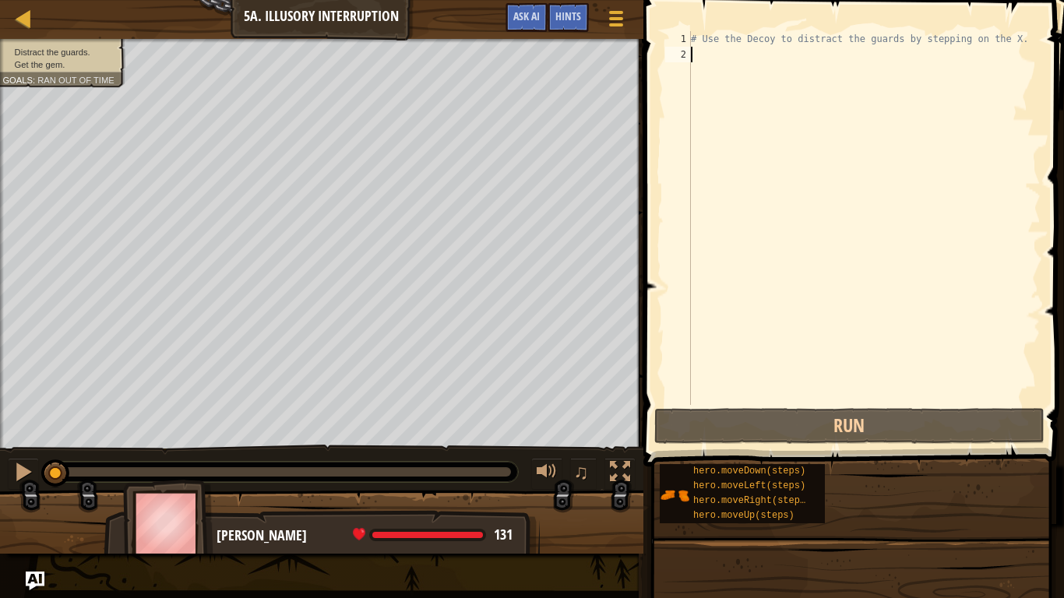
type textarea "m"
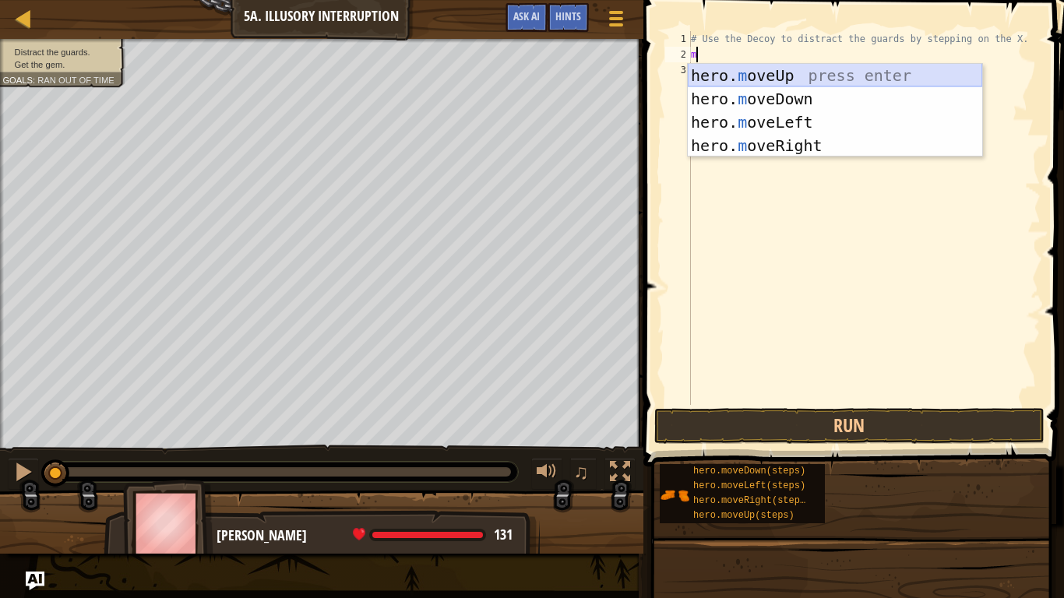
click at [788, 76] on div "hero. m oveUp press enter hero. m oveDown press enter hero. m oveLeft press ent…" at bounding box center [835, 134] width 295 height 140
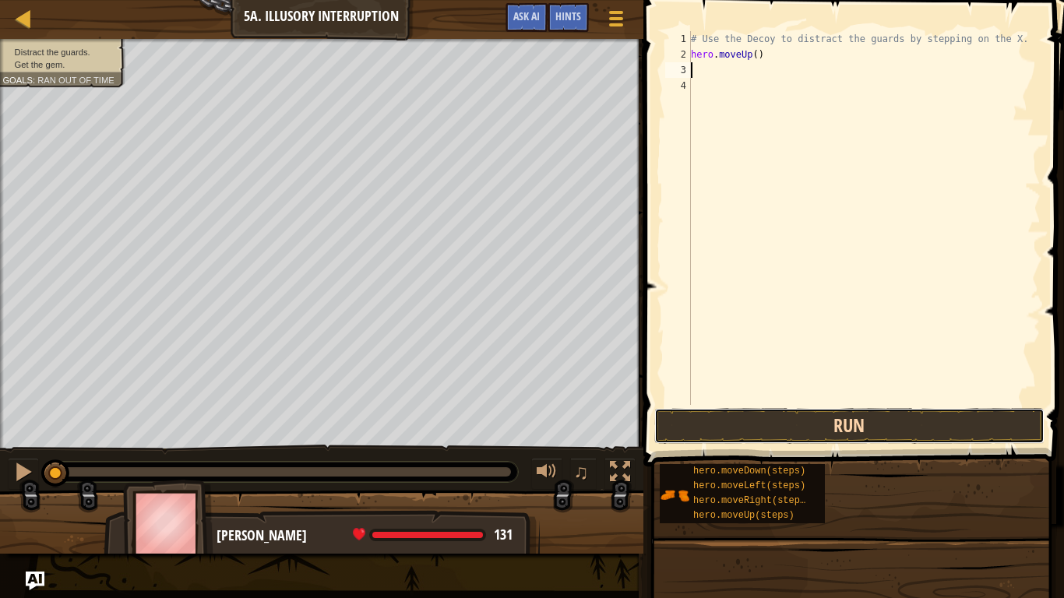
click at [808, 427] on button "Run" at bounding box center [850, 426] width 390 height 36
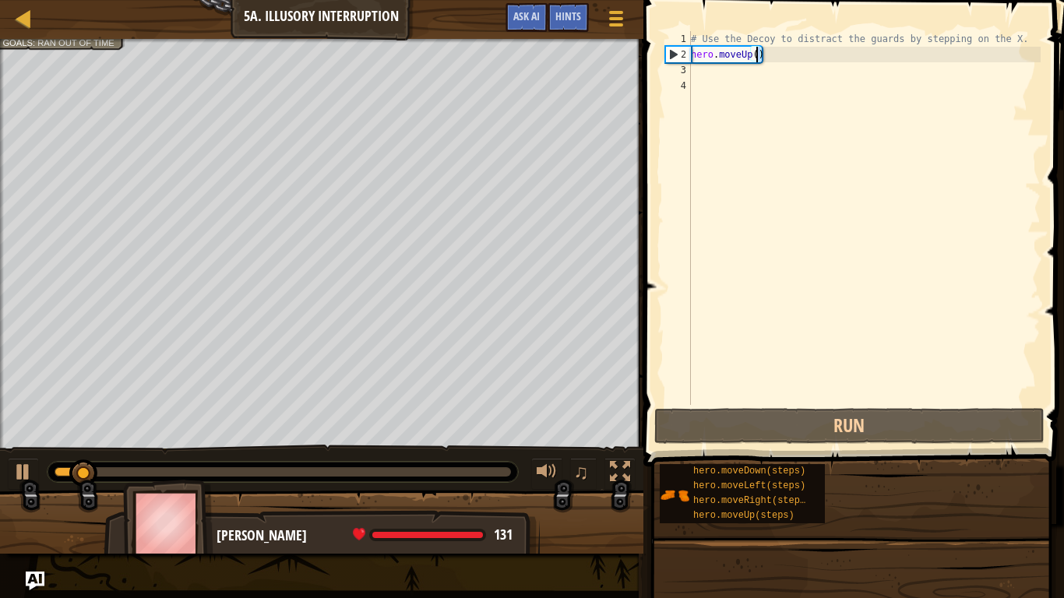
drag, startPoint x: 795, startPoint y: 62, endPoint x: 644, endPoint y: 51, distance: 150.7
click at [644, 51] on div "1 2 3 4 # Use the Decoy to distract the guards by stepping on the X. hero . mov…" at bounding box center [851, 264] width 425 height 513
type textarea "hero.moveUp()"
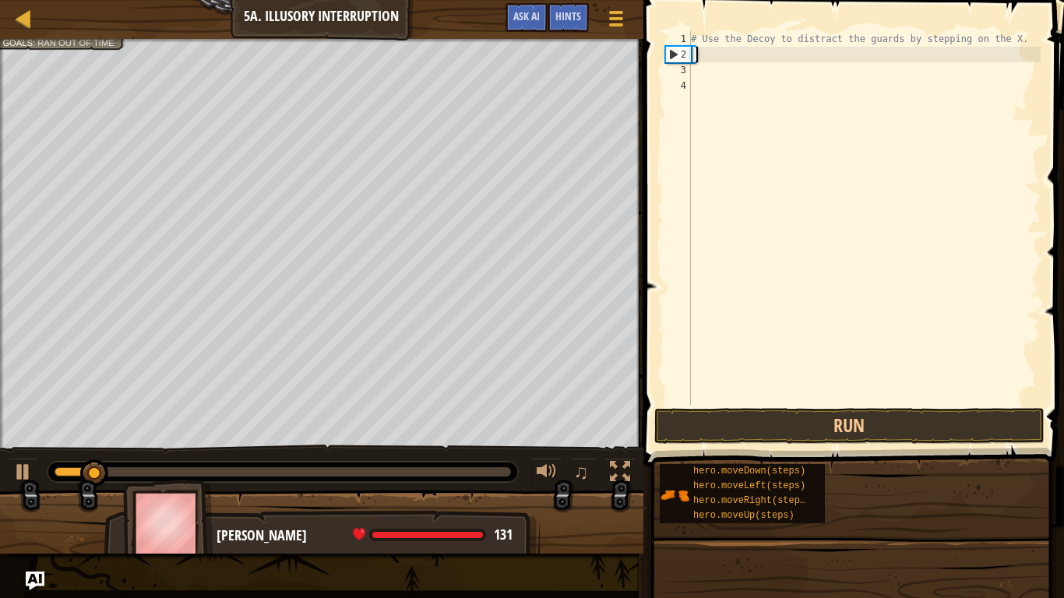
type textarea "m"
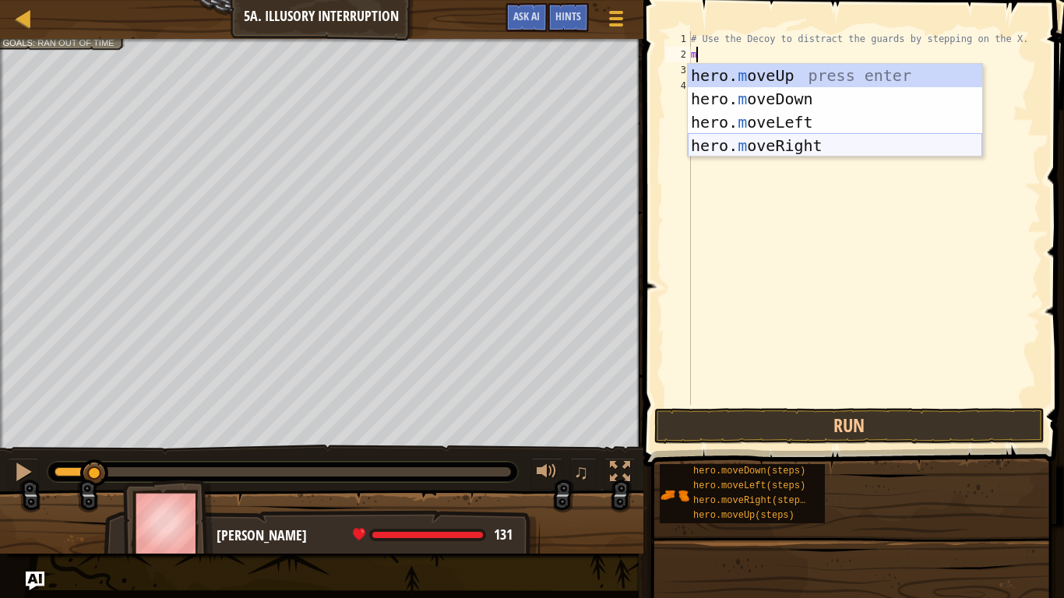
click at [774, 147] on div "hero. m oveUp press enter hero. m oveDown press enter hero. m oveLeft press ent…" at bounding box center [835, 134] width 295 height 140
